Goal: Register for event/course

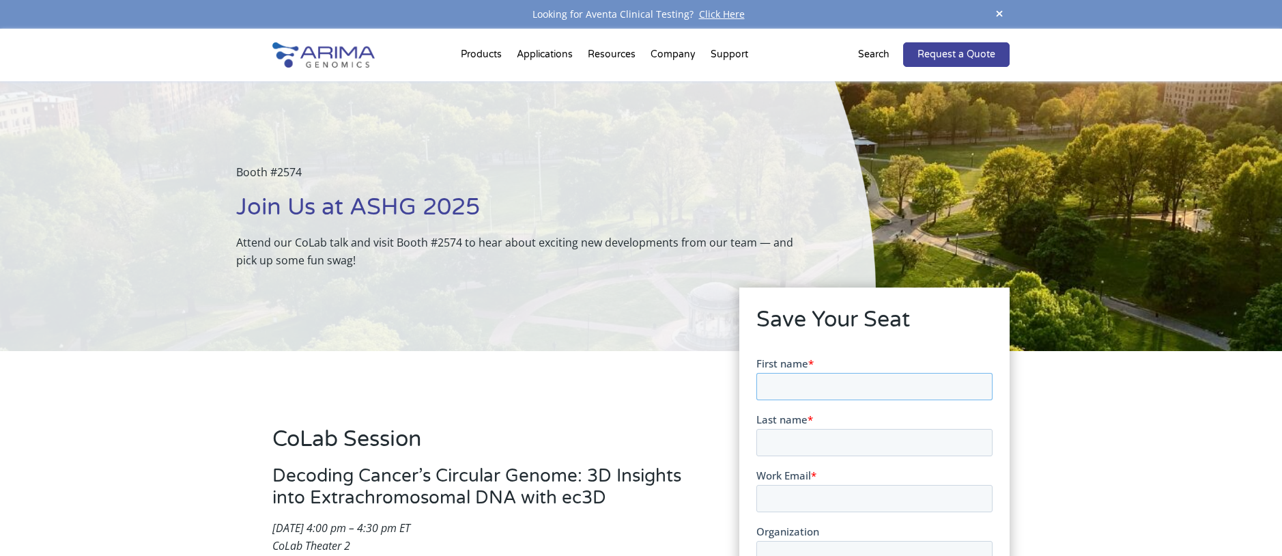
click at [825, 381] on input "First name *" at bounding box center [873, 385] width 236 height 27
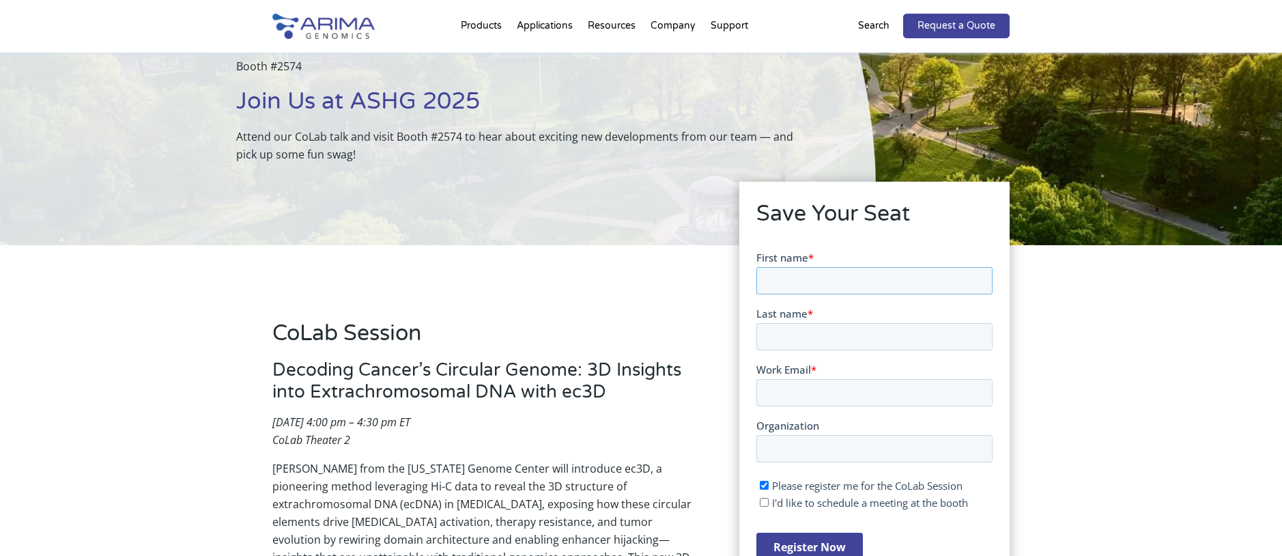
scroll to position [113, 0]
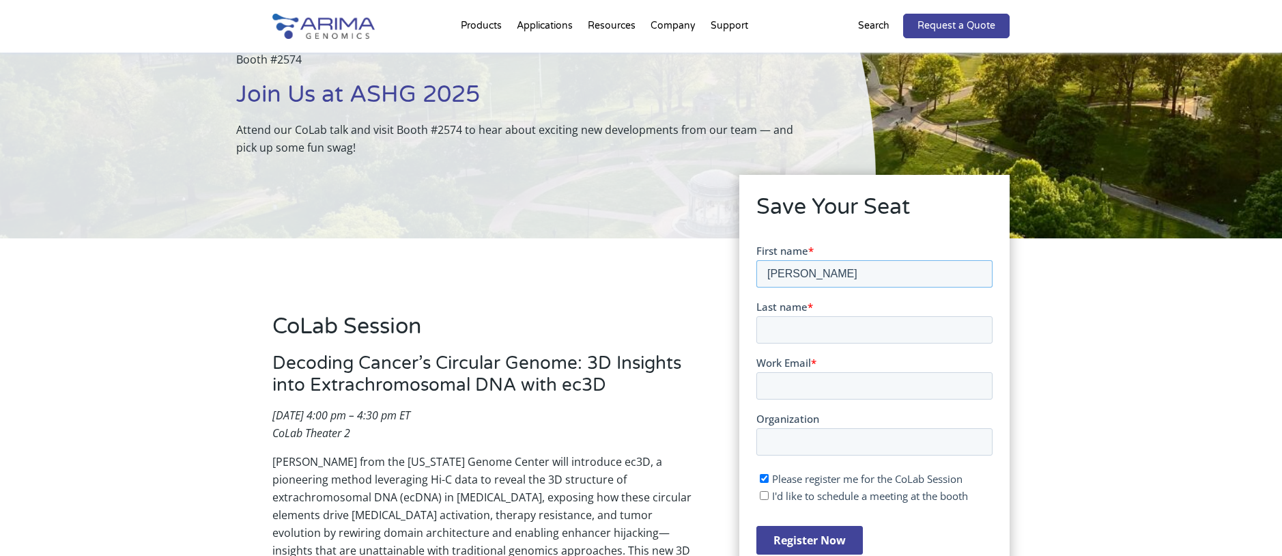
type input "[PERSON_NAME]"
type input "Bano"
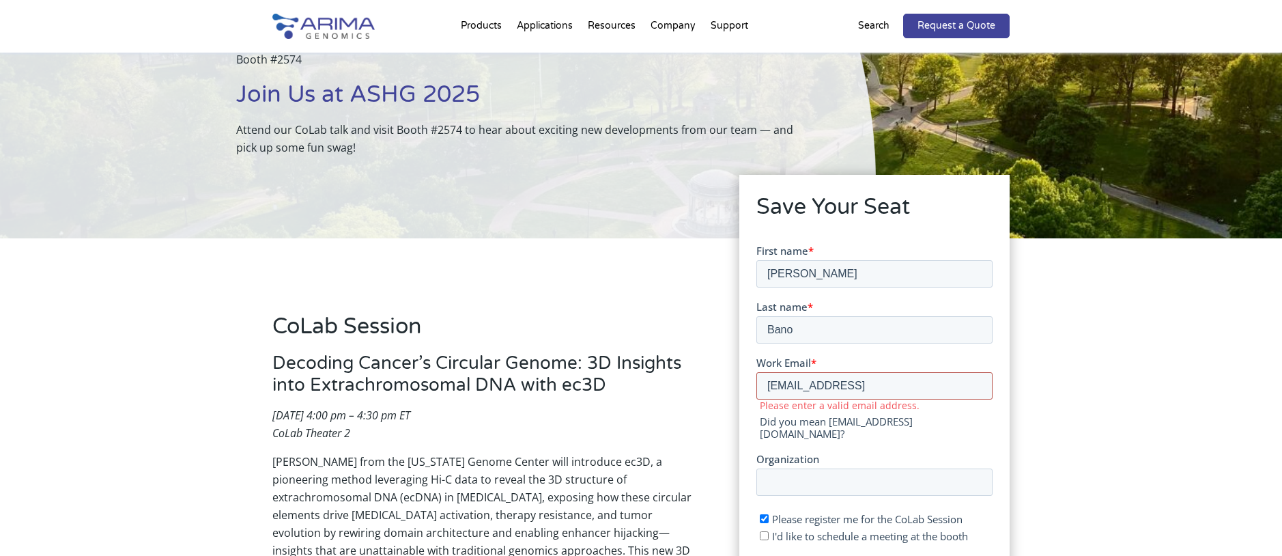
drag, startPoint x: 859, startPoint y: 385, endPoint x: 886, endPoint y: 391, distance: 28.0
click at [861, 386] on input "[EMAIL_ADDRESS]" at bounding box center [873, 384] width 236 height 27
drag, startPoint x: 845, startPoint y: 384, endPoint x: 880, endPoint y: 422, distance: 52.2
click at [846, 386] on input "[EMAIL_ADDRESS][DOMAIN_NAME]" at bounding box center [873, 384] width 236 height 27
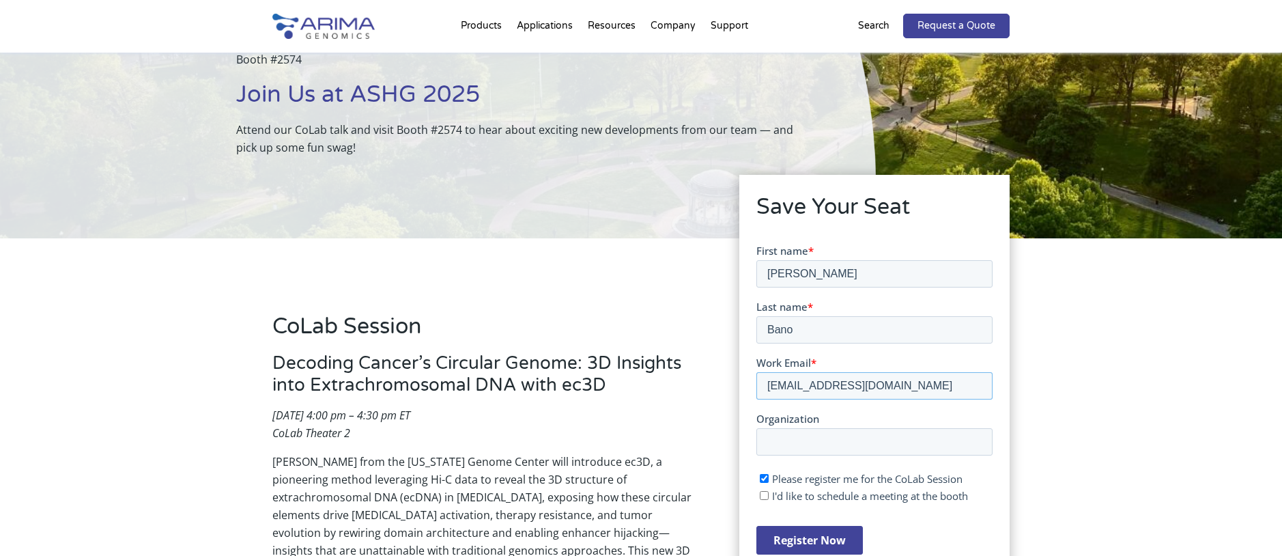
type input "[EMAIL_ADDRESS][DOMAIN_NAME]"
click at [800, 444] on input "Organization" at bounding box center [873, 440] width 236 height 27
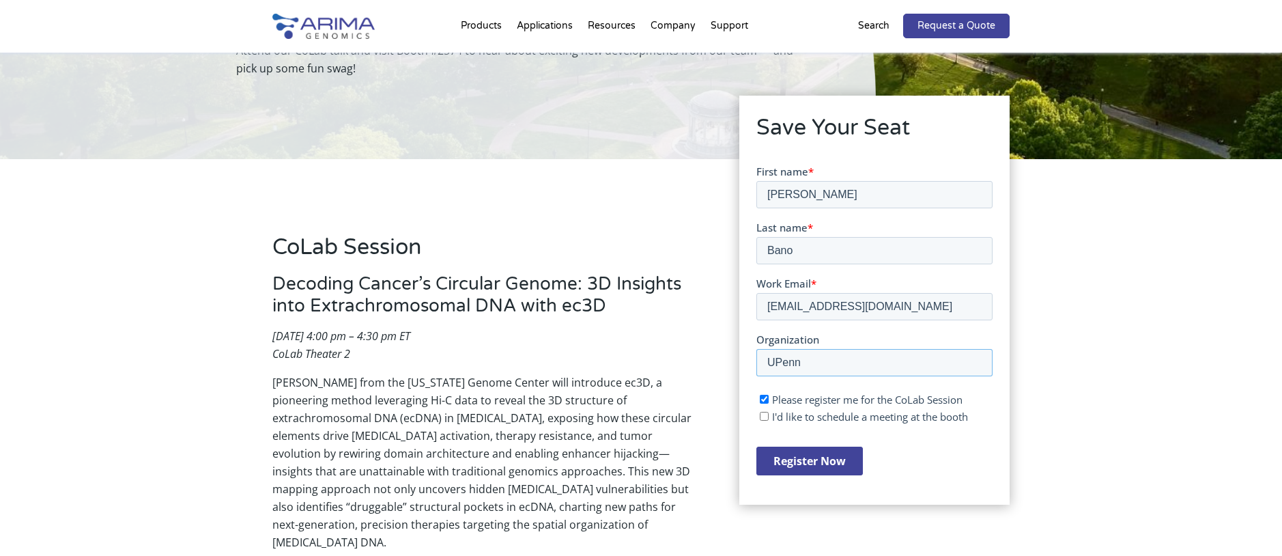
scroll to position [201, 0]
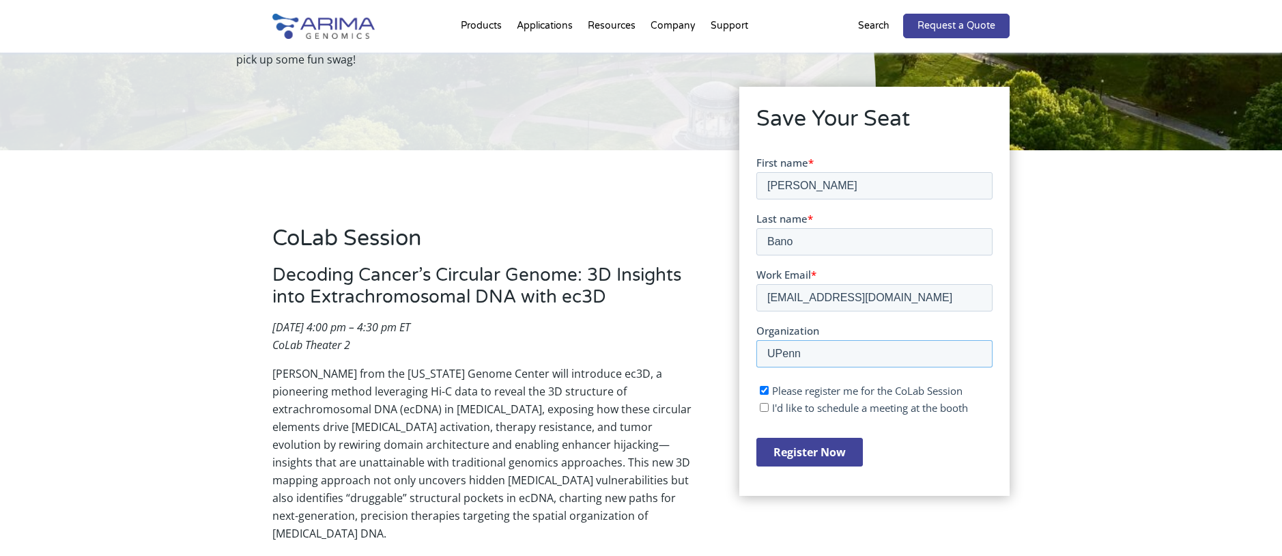
type input "UPenn"
click at [822, 455] on input "Register Now" at bounding box center [808, 451] width 106 height 29
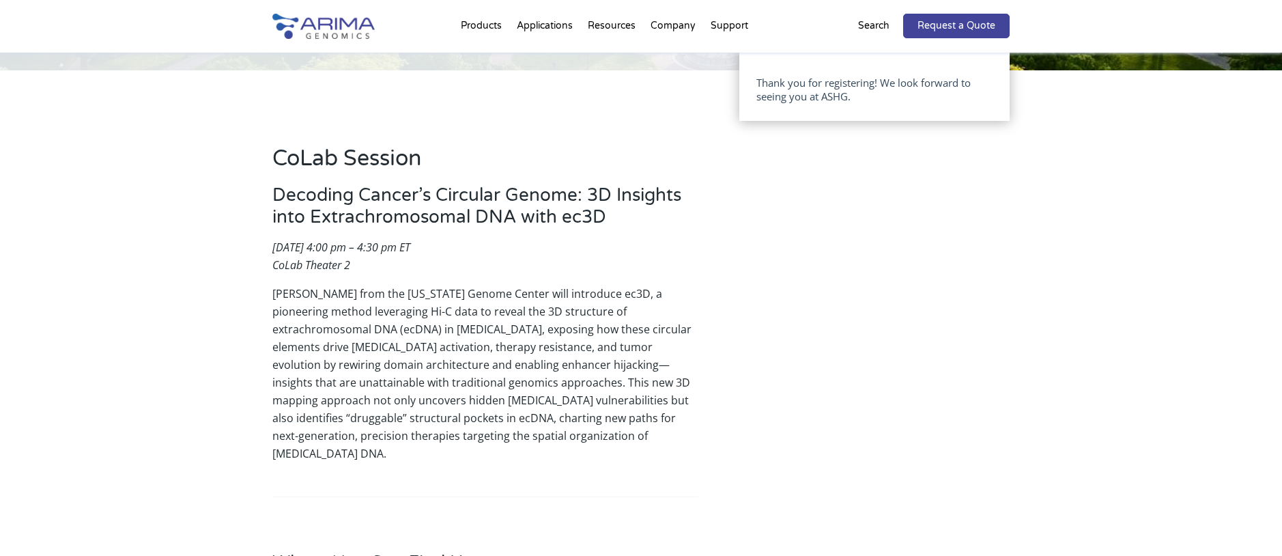
scroll to position [280, 0]
